Goal: Find specific page/section: Find specific page/section

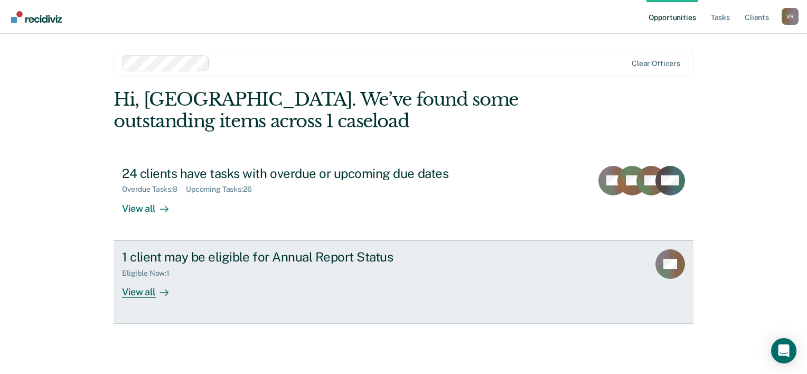
click at [156, 293] on div at bounding box center [162, 292] width 13 height 12
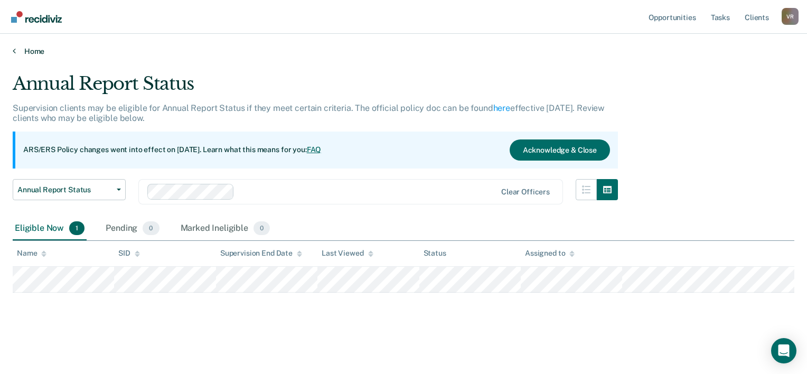
click at [32, 46] on link "Home" at bounding box center [403, 51] width 781 height 10
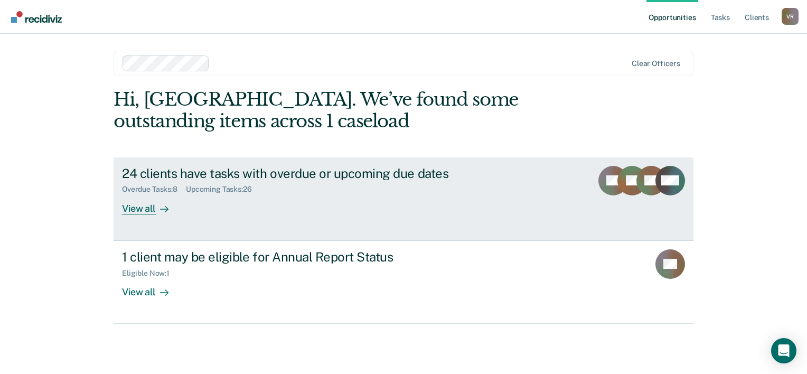
click at [165, 203] on div at bounding box center [162, 208] width 13 height 12
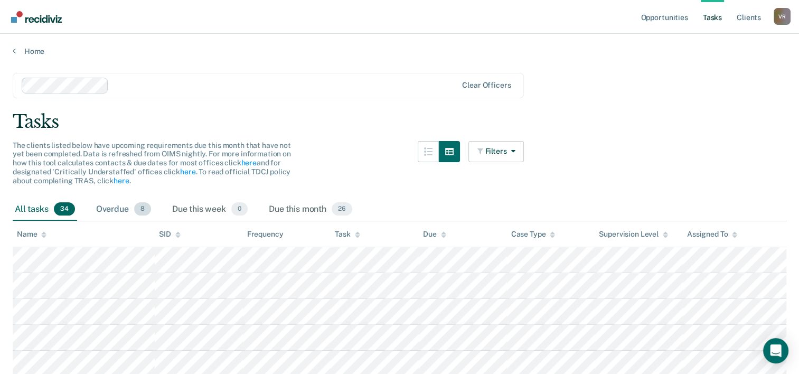
click at [101, 217] on div "Overdue 8" at bounding box center [123, 209] width 59 height 23
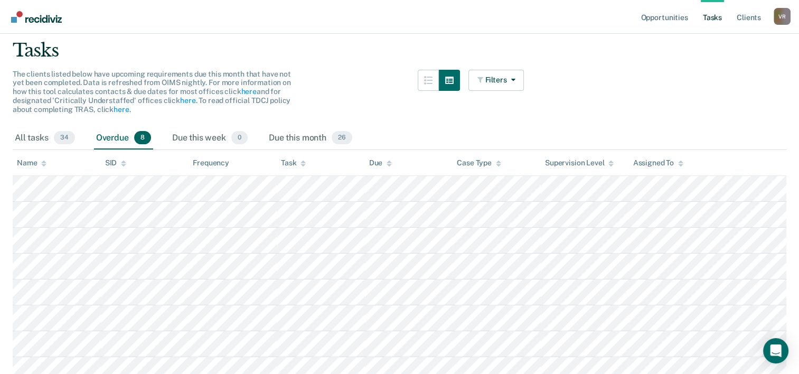
scroll to position [53, 0]
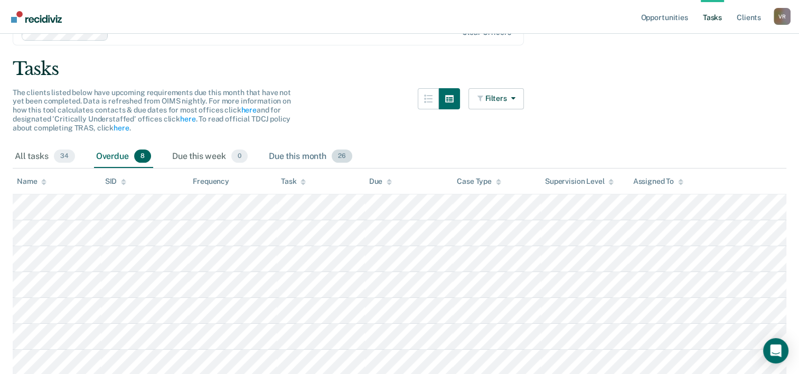
click at [315, 161] on div "Due this month 26" at bounding box center [311, 156] width 88 height 23
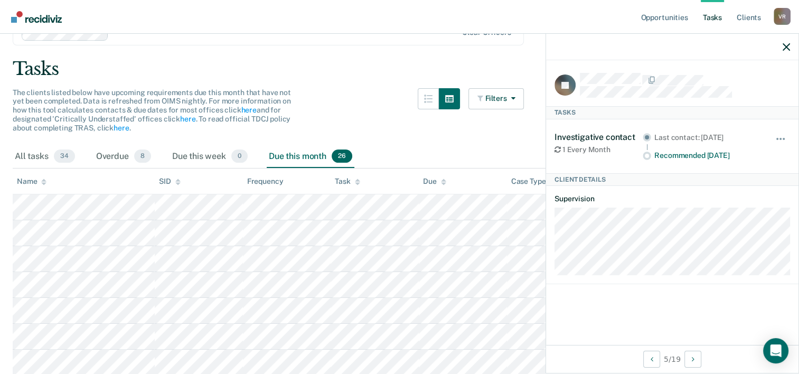
click at [39, 25] on nav "Opportunities Tasks Client s [PERSON_NAME] V R Profile How it works Log Out" at bounding box center [399, 17] width 799 height 34
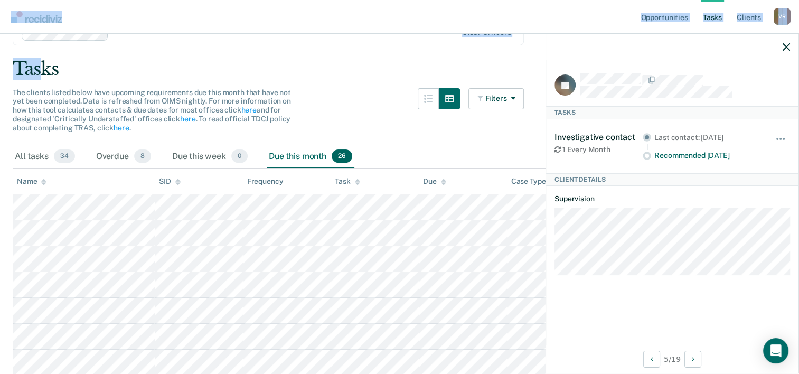
drag, startPoint x: 42, startPoint y: 43, endPoint x: 44, endPoint y: 55, distance: 11.9
click at [34, 18] on img "Main navigation" at bounding box center [37, 17] width 51 height 12
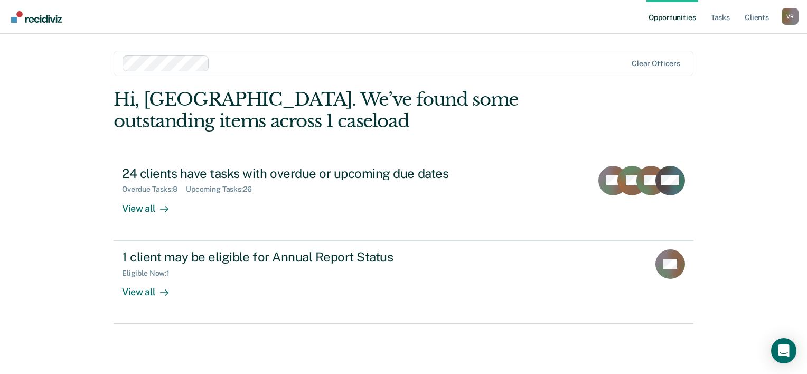
click at [477, 28] on nav "Opportunities Tasks Client s [PERSON_NAME] V R Profile How it works Log Out" at bounding box center [403, 17] width 807 height 34
click at [720, 29] on link "Tasks" at bounding box center [719, 17] width 23 height 34
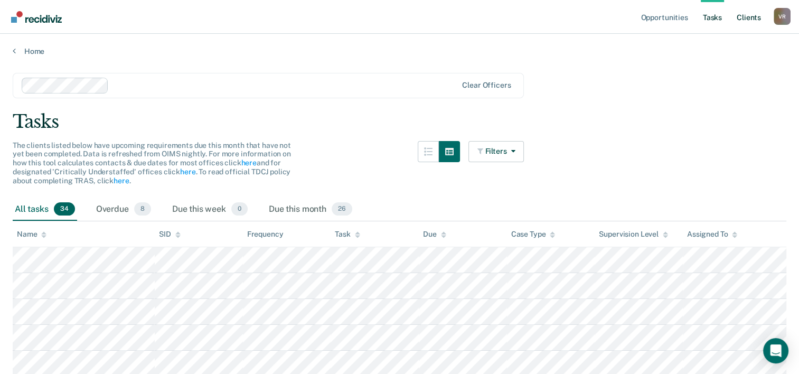
click at [742, 14] on link "Client s" at bounding box center [748, 17] width 29 height 34
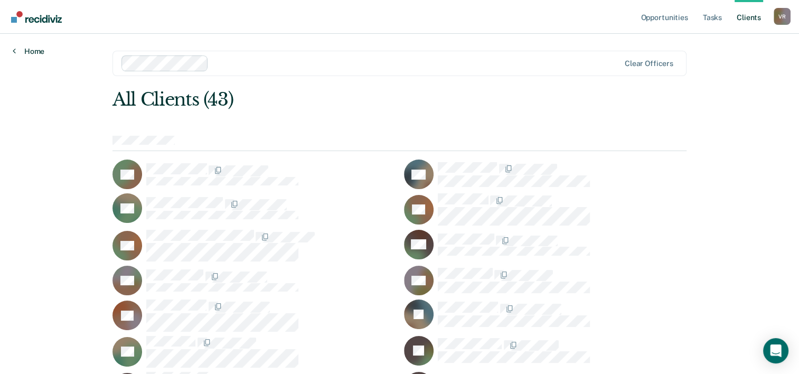
click at [33, 50] on link "Home" at bounding box center [29, 51] width 32 height 10
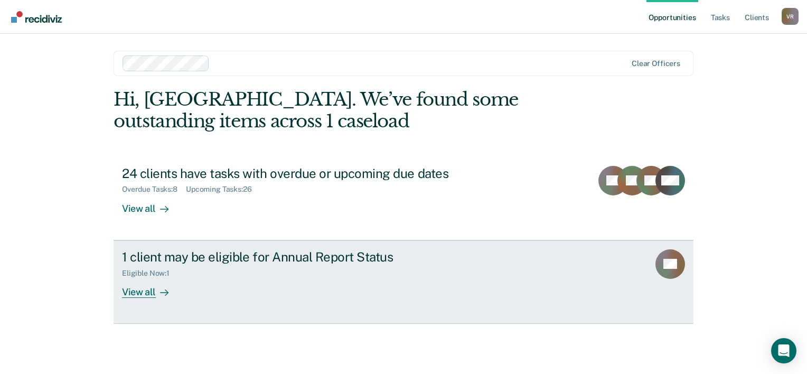
click at [157, 291] on div at bounding box center [162, 292] width 13 height 12
